Goal: Information Seeking & Learning: Find specific page/section

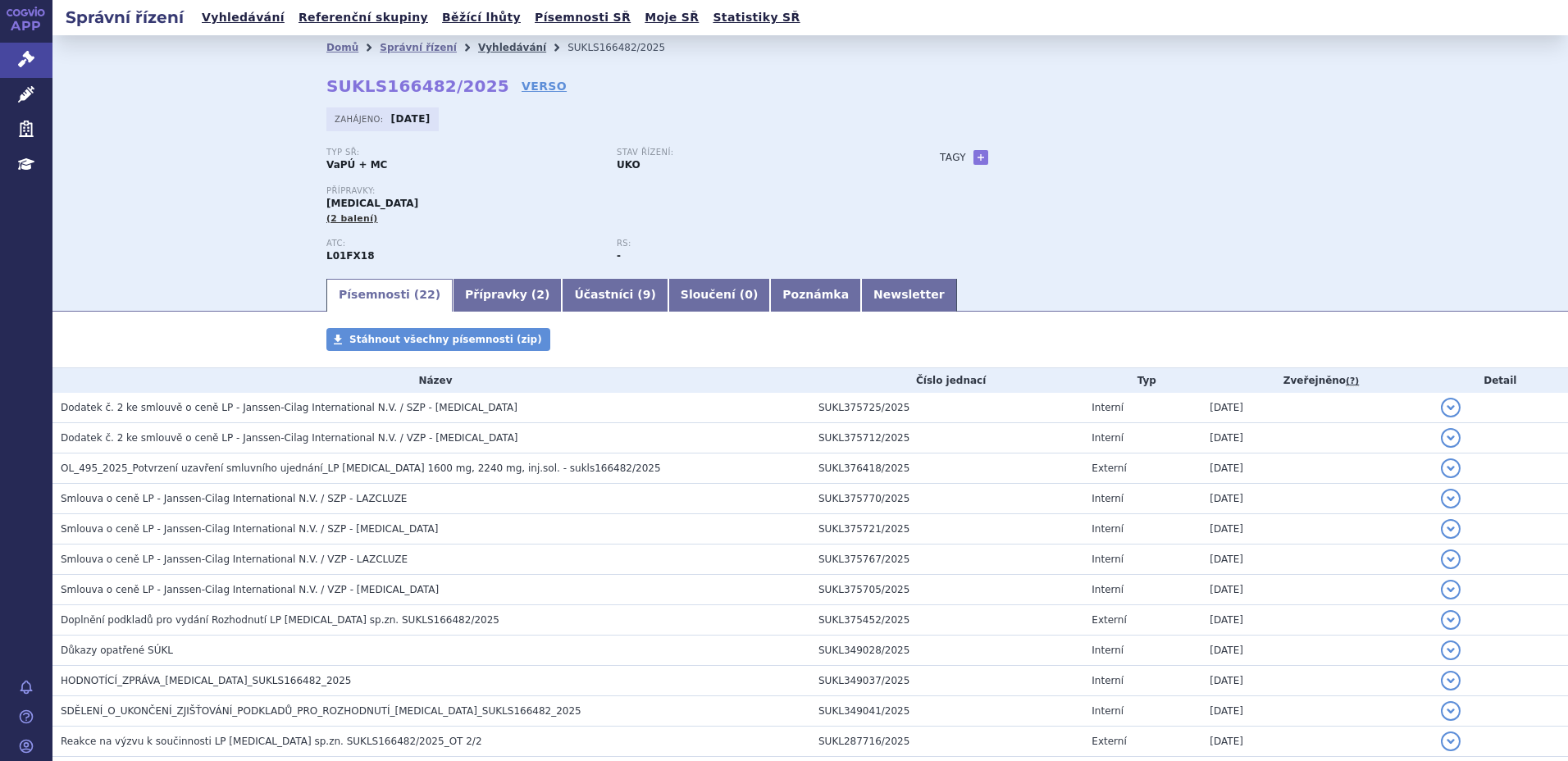
click at [478, 47] on link "Vyhledávání" at bounding box center [512, 48] width 68 height 12
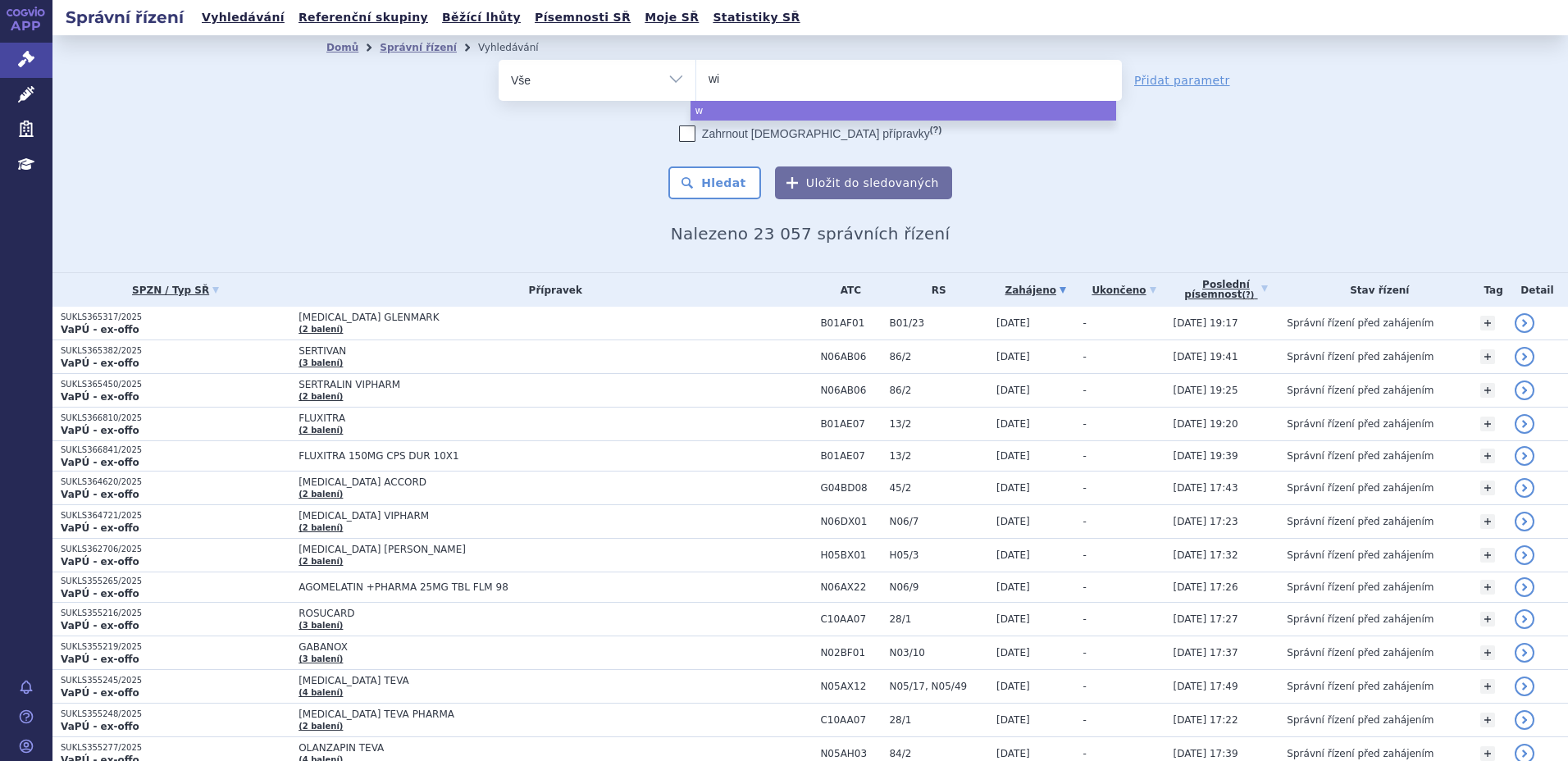
type input "win"
type input "winre"
type input "winrev"
type input "winreva"
type input "winrevair"
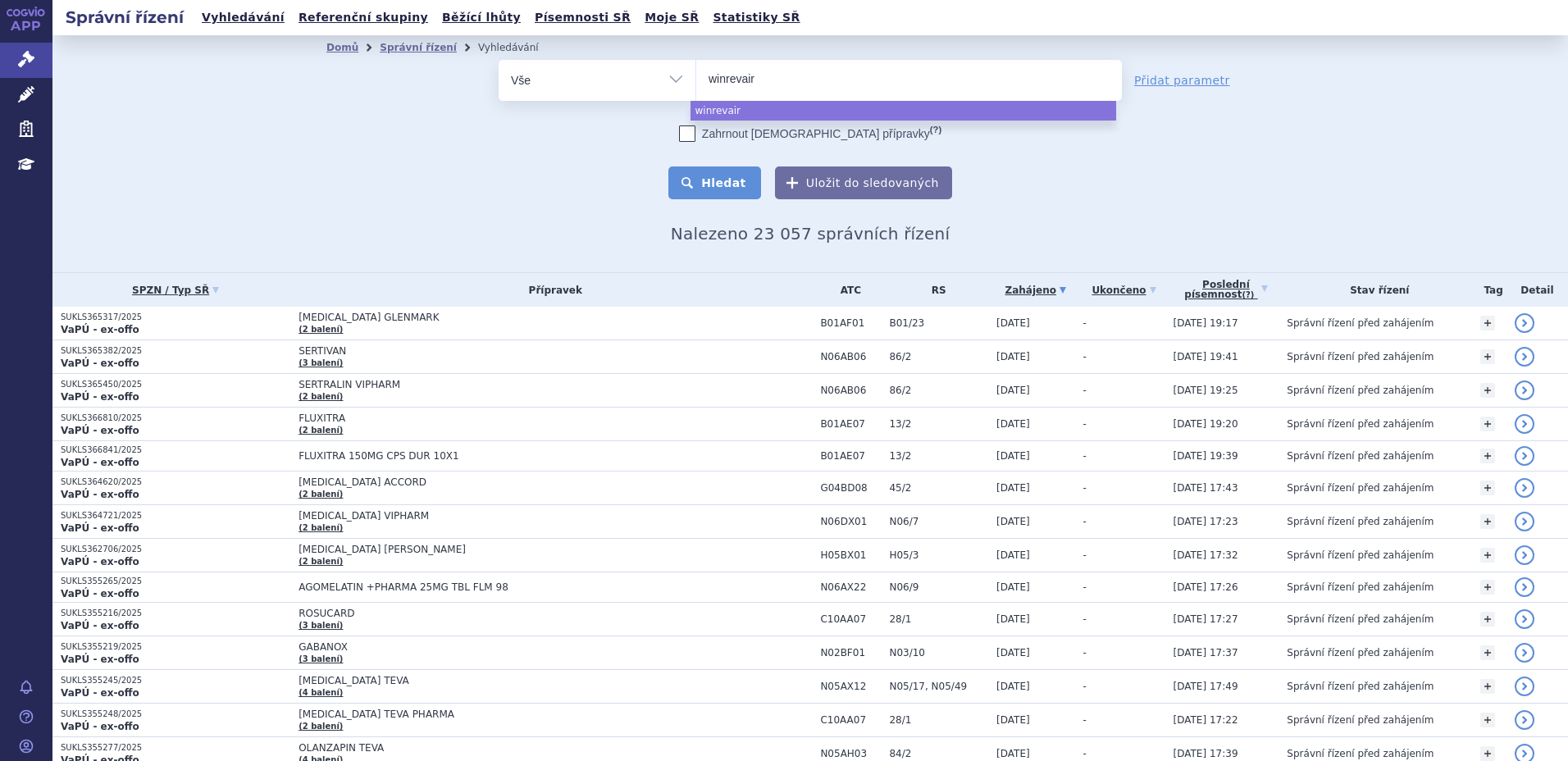
select select "winrevair"
click at [729, 179] on button "Hledat" at bounding box center [715, 183] width 93 height 33
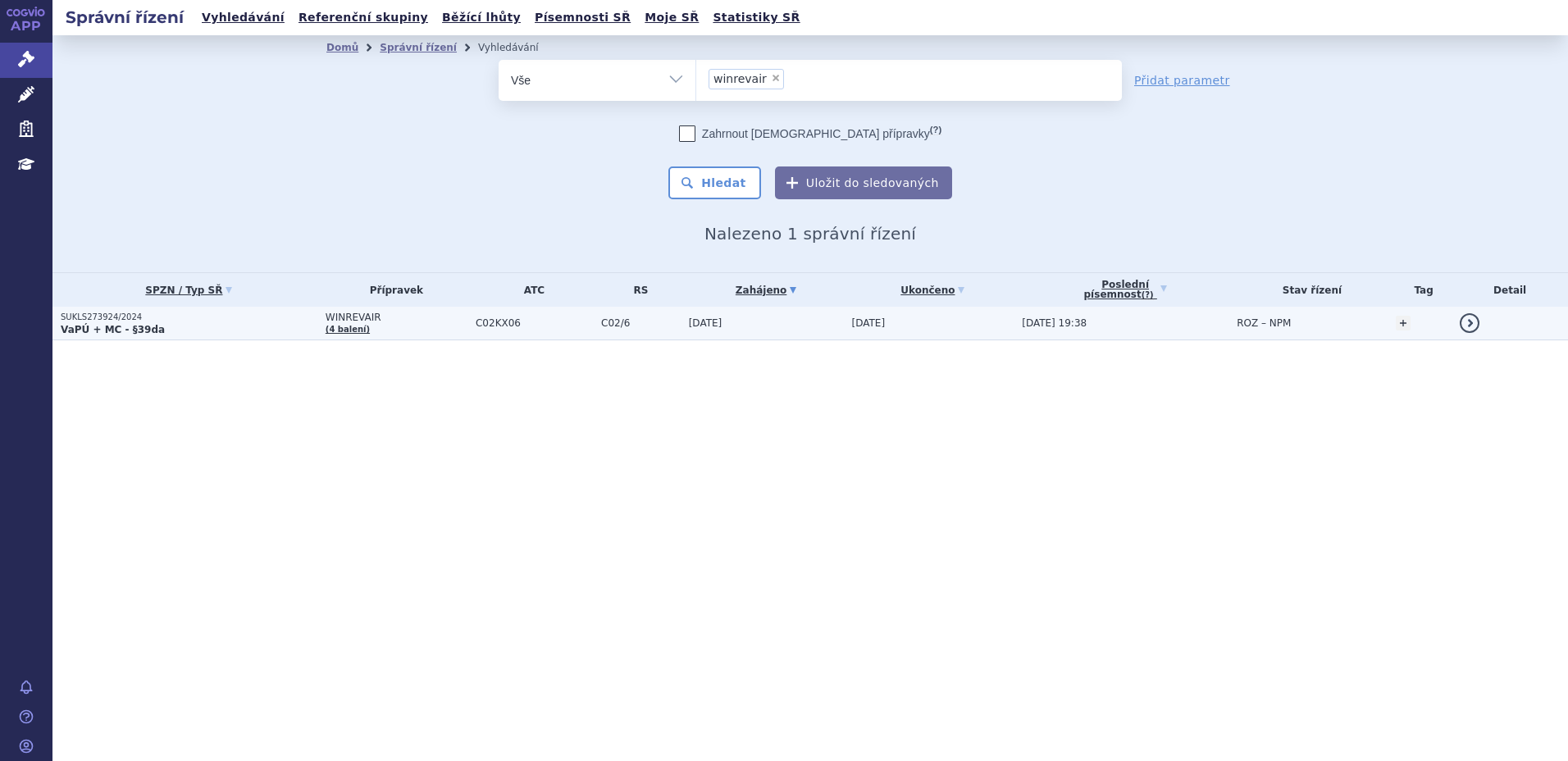
click at [151, 323] on p "VaPÚ + MC - §39da" at bounding box center [189, 330] width 257 height 13
